Goal: Information Seeking & Learning: Find specific fact

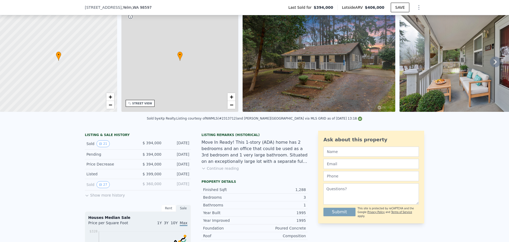
scroll to position [78, 0]
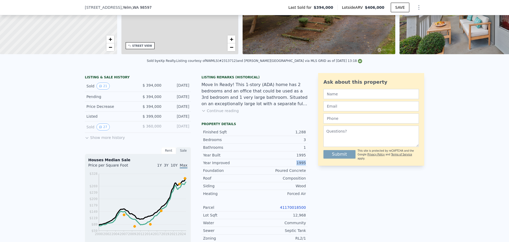
drag, startPoint x: 307, startPoint y: 168, endPoint x: 206, endPoint y: 168, distance: 100.8
click at [206, 168] on div "LISTING & SALE HISTORY Sold 21 $ 394,000 [DATE] Pending $ 394,000 [DATE] Price …" at bounding box center [255, 206] width 340 height 267
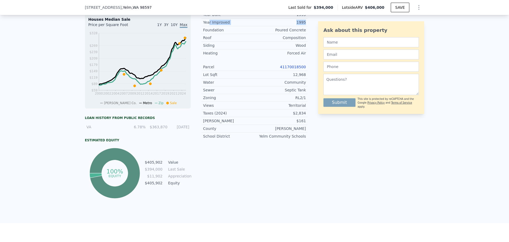
scroll to position [157, 0]
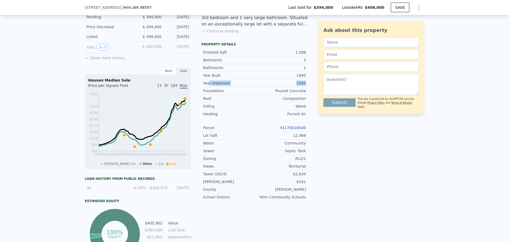
click at [294, 130] on link "41170018500" at bounding box center [293, 127] width 26 height 4
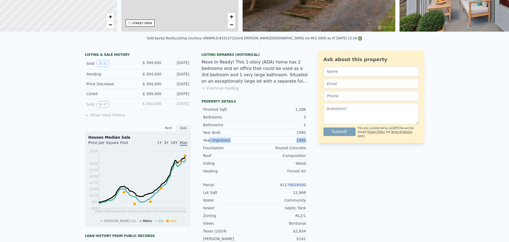
scroll to position [0, 0]
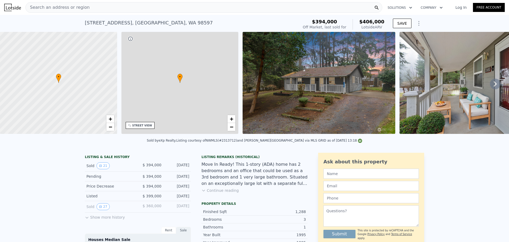
click at [131, 2] on div "Search an address or region" at bounding box center [203, 7] width 357 height 11
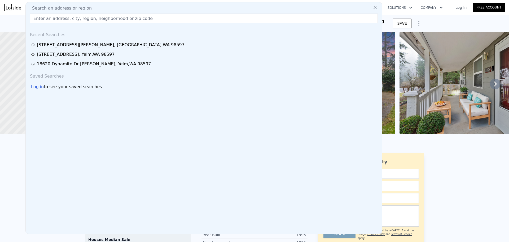
click at [131, 5] on div "Search an address or region" at bounding box center [204, 8] width 352 height 6
click at [115, 20] on input "text" at bounding box center [204, 19] width 348 height 10
paste input "[STREET_ADDRESS]"
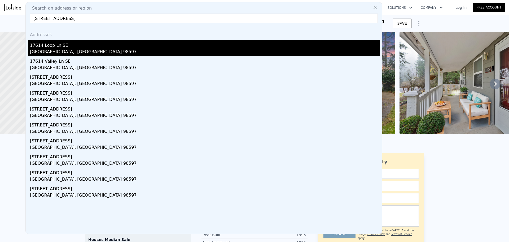
type input "[STREET_ADDRESS]"
click at [115, 48] on div "17614 Loop Ln SE" at bounding box center [205, 44] width 350 height 8
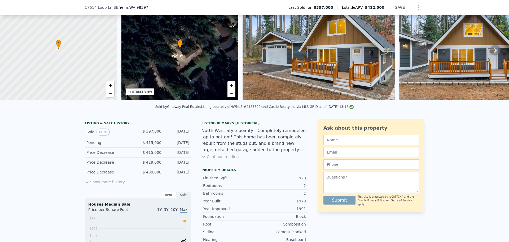
scroll to position [104, 0]
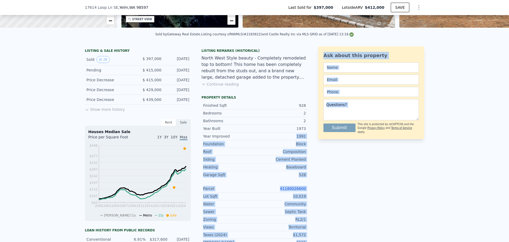
drag, startPoint x: 307, startPoint y: 137, endPoint x: 330, endPoint y: 139, distance: 23.8
click at [325, 137] on div "LISTING & SALE HISTORY Sold 28 $ 397,000 [DATE] Pending $ 415,000 [DATE] Price …" at bounding box center [255, 178] width 340 height 265
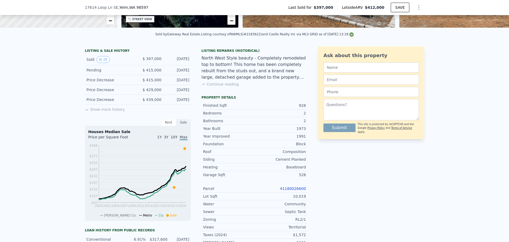
click at [344, 174] on div "Ask about this property Submit This site is protected by reCAPTCHA and the Goog…" at bounding box center [371, 178] width 106 height 265
drag, startPoint x: 291, startPoint y: 187, endPoint x: 291, endPoint y: 193, distance: 6.4
